Goal: Task Accomplishment & Management: Manage account settings

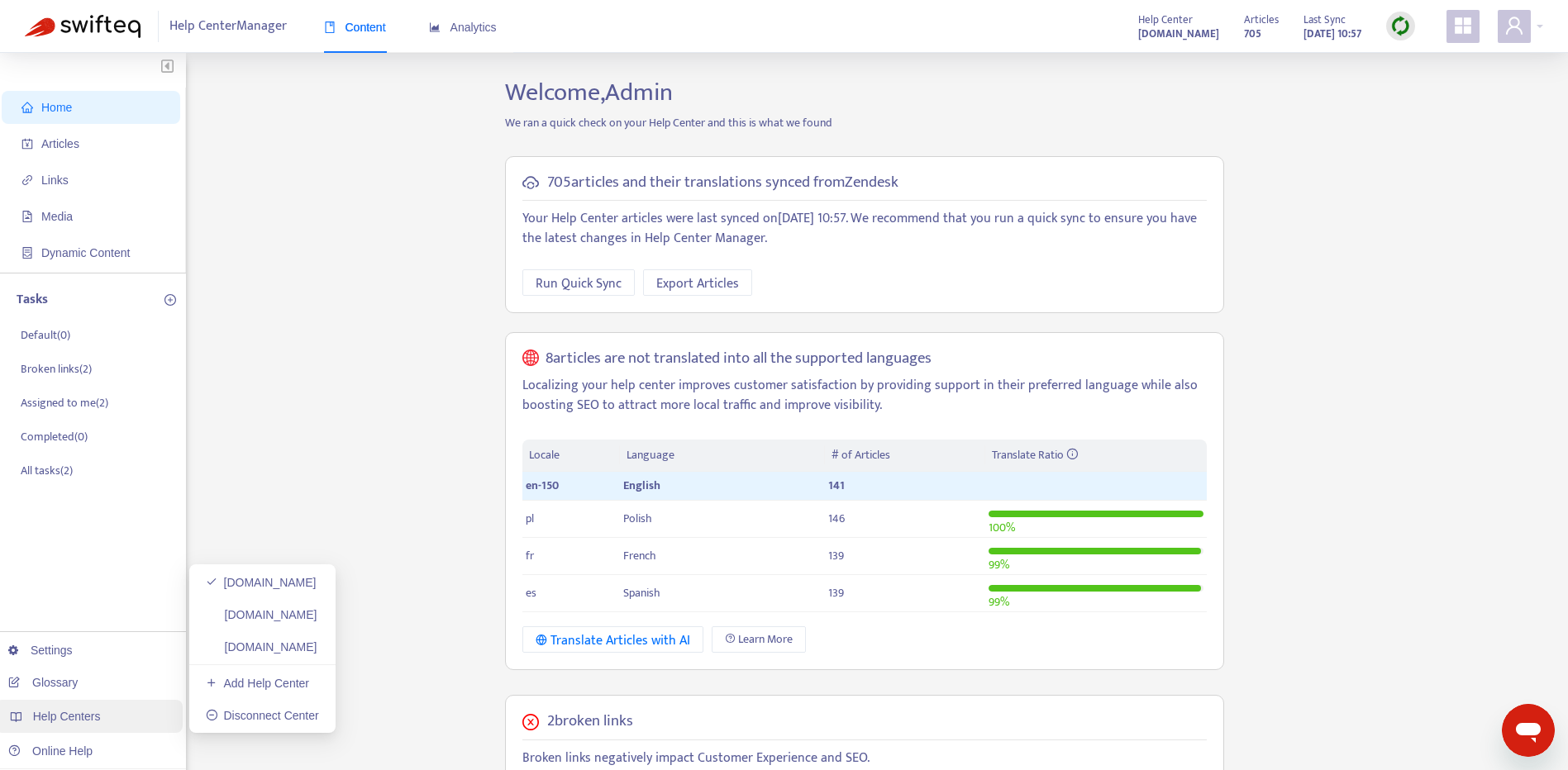
click at [73, 725] on div "Help Centers" at bounding box center [88, 717] width 187 height 33
click at [137, 729] on div "Help Centers" at bounding box center [88, 717] width 187 height 33
click at [294, 648] on link "help.moodnook.com" at bounding box center [262, 646] width 112 height 13
click at [1528, 26] on span at bounding box center [1515, 26] width 33 height 33
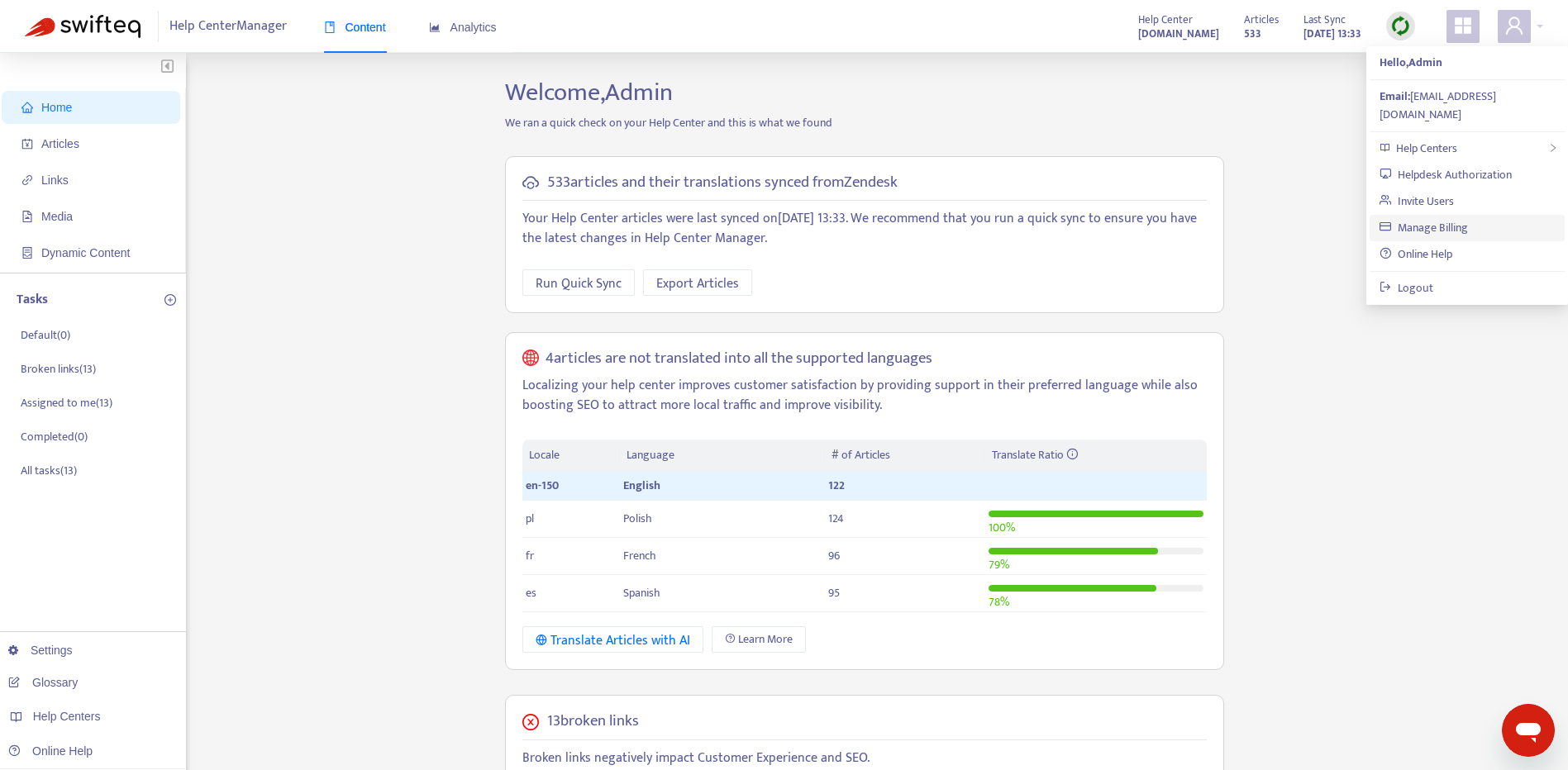
click at [1467, 218] on link "Manage Billing" at bounding box center [1424, 227] width 88 height 19
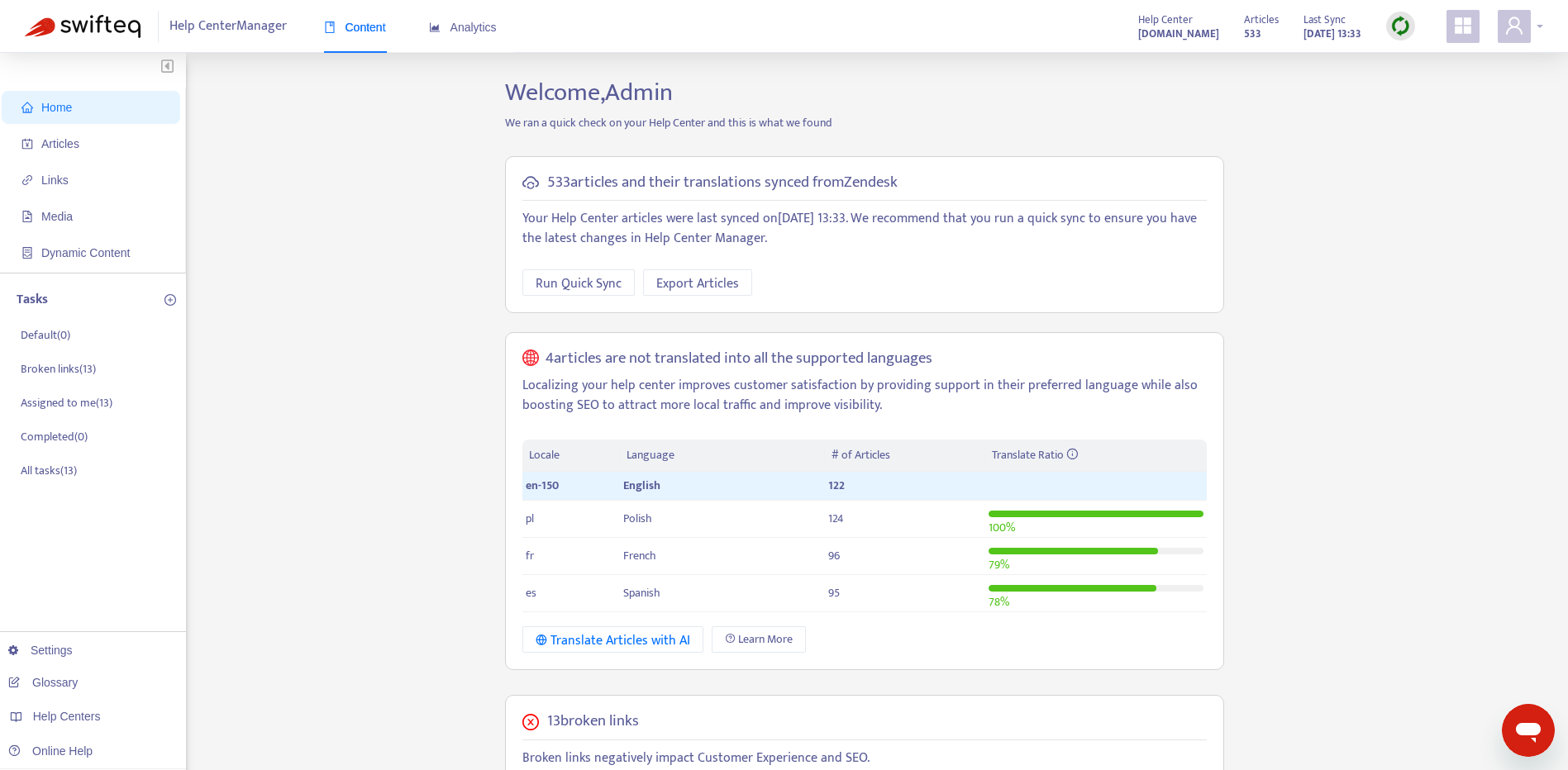
click at [1525, 40] on span at bounding box center [1515, 26] width 33 height 33
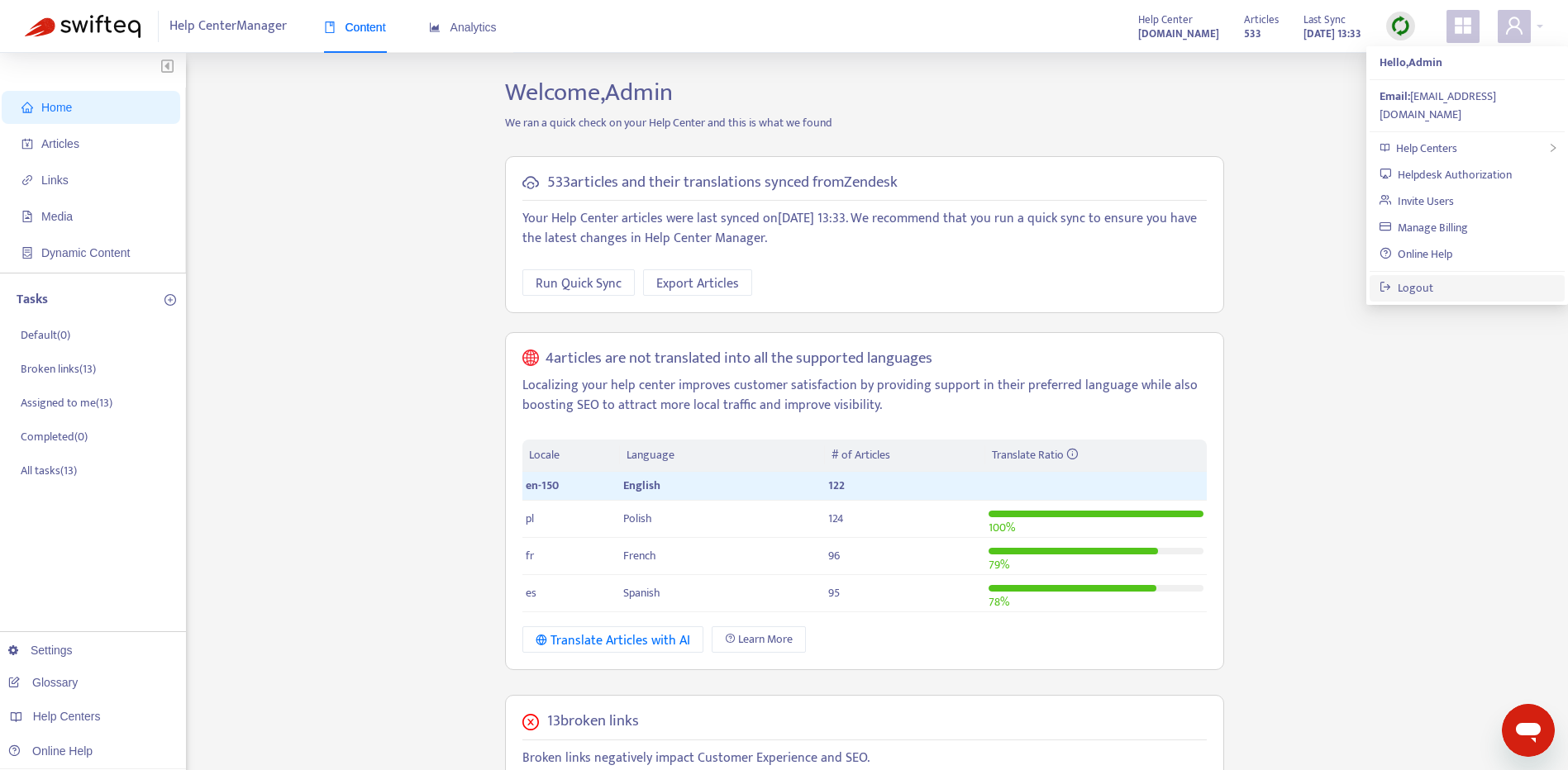
click at [1434, 279] on link "Logout" at bounding box center [1406, 287] width 54 height 19
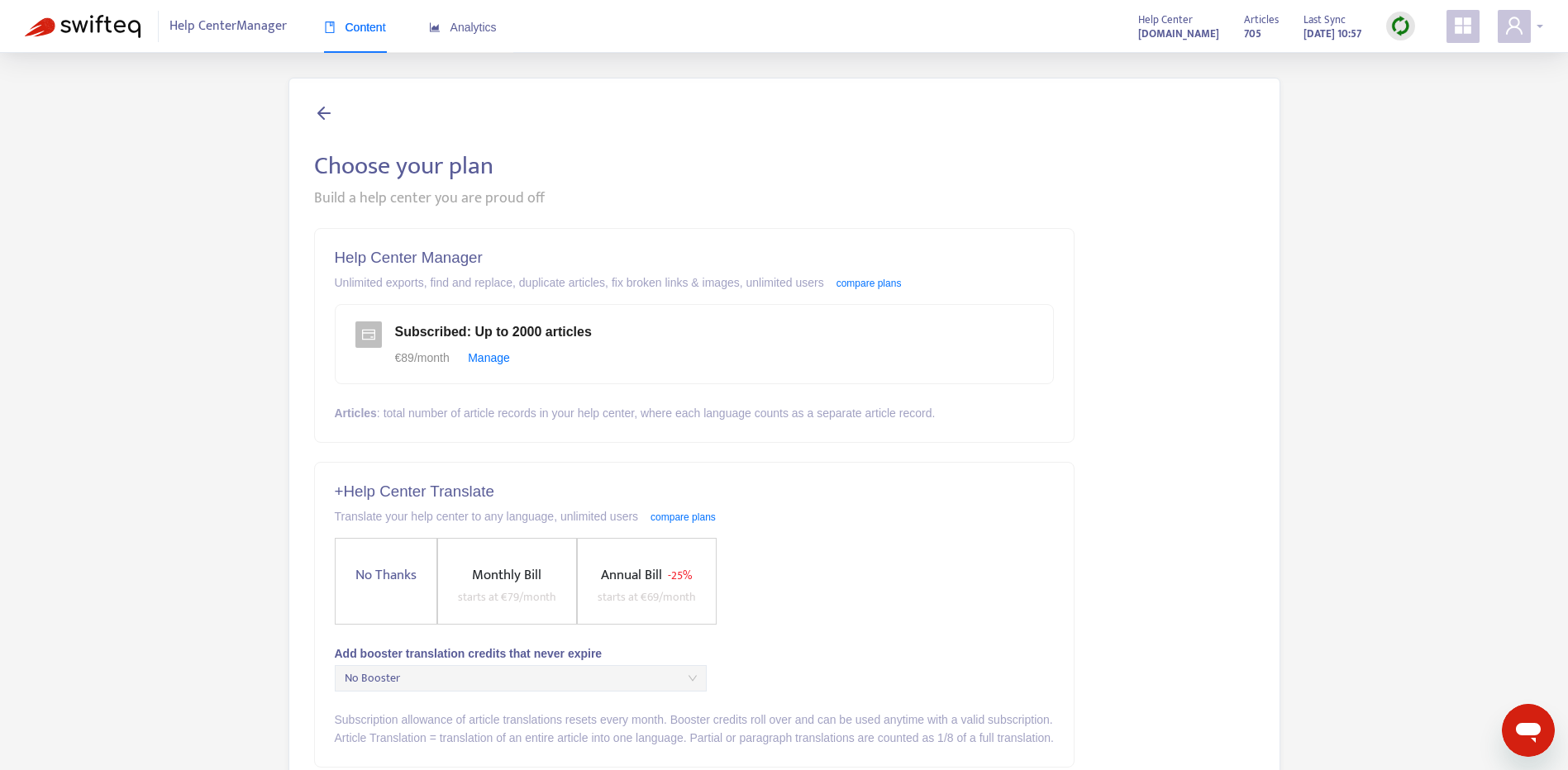
click at [1525, 28] on span at bounding box center [1515, 26] width 33 height 33
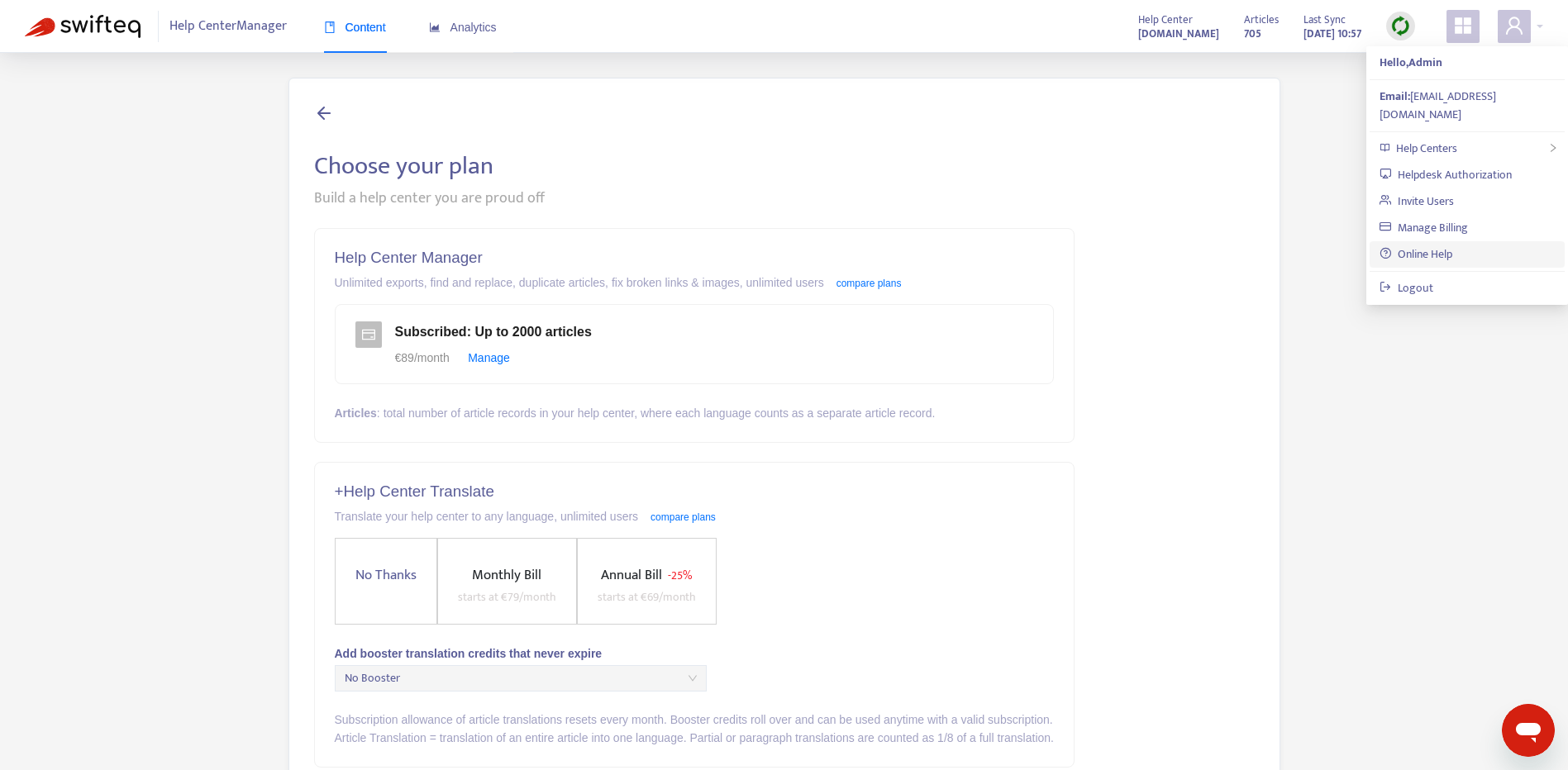
click at [1437, 244] on link "Online Help" at bounding box center [1416, 253] width 73 height 19
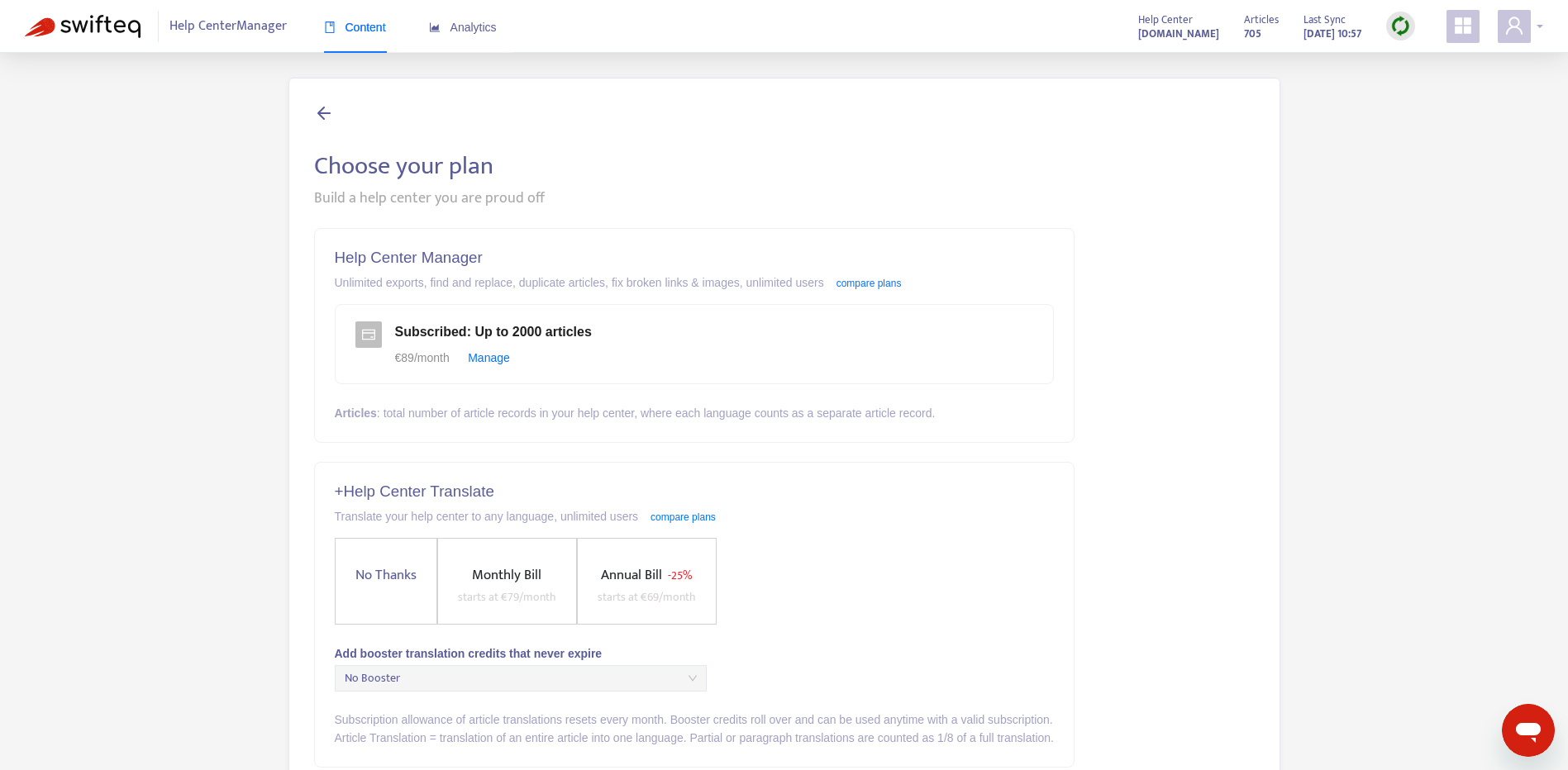
click at [1523, 27] on icon "user" at bounding box center [1514, 26] width 20 height 20
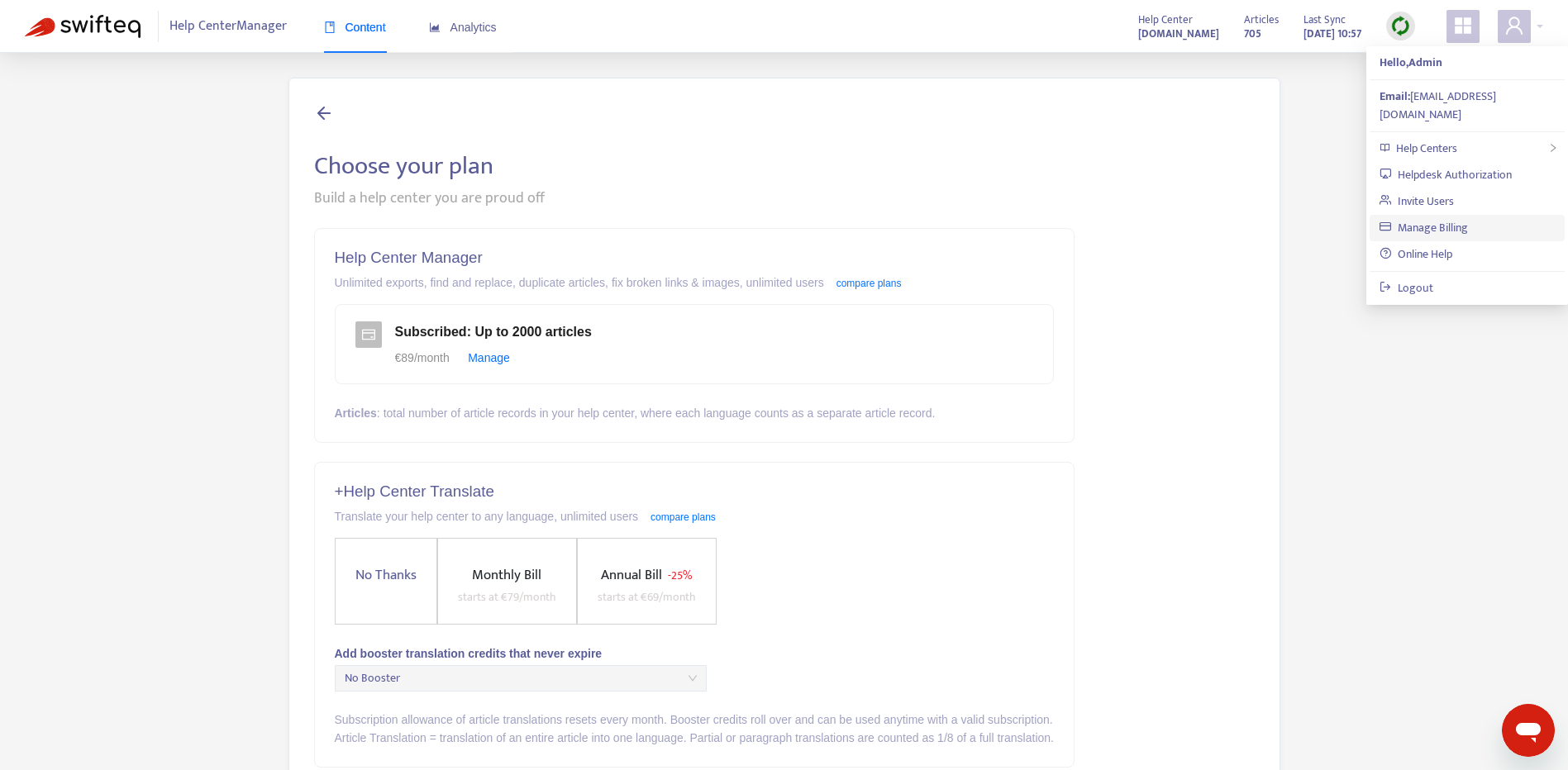
click at [1458, 218] on link "Manage Billing" at bounding box center [1424, 227] width 88 height 19
